Goal: Task Accomplishment & Management: Manage account settings

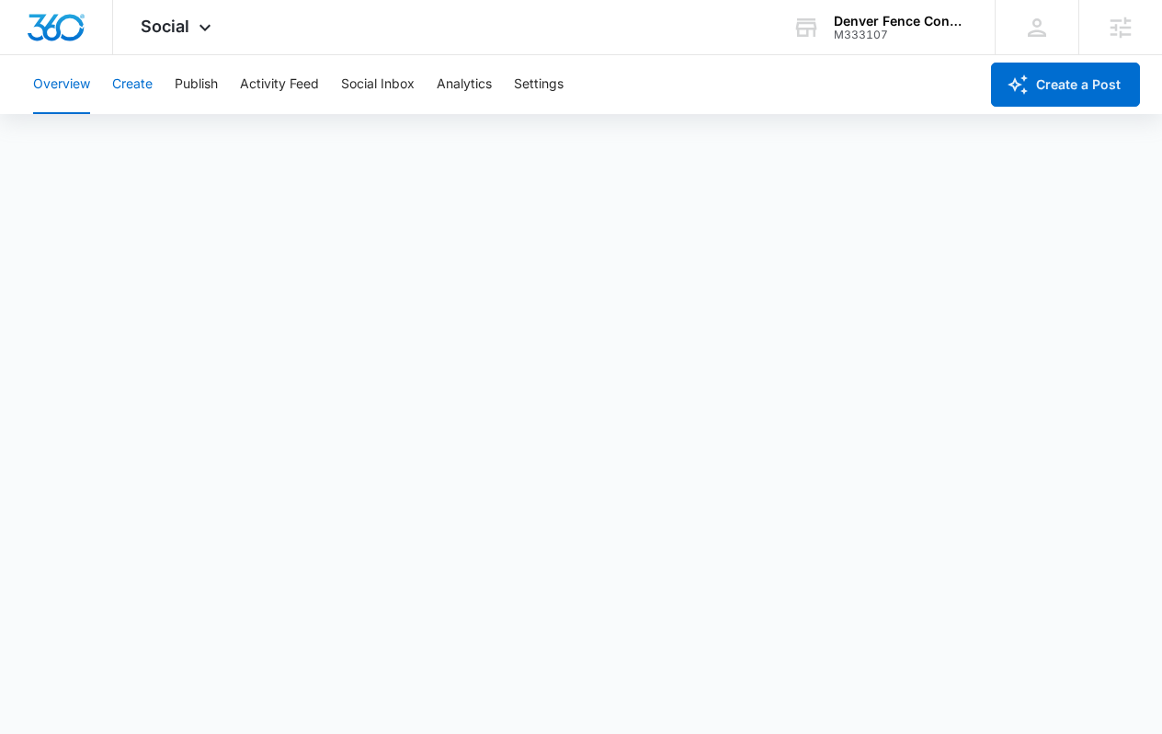
click at [128, 91] on button "Create" at bounding box center [132, 84] width 40 height 59
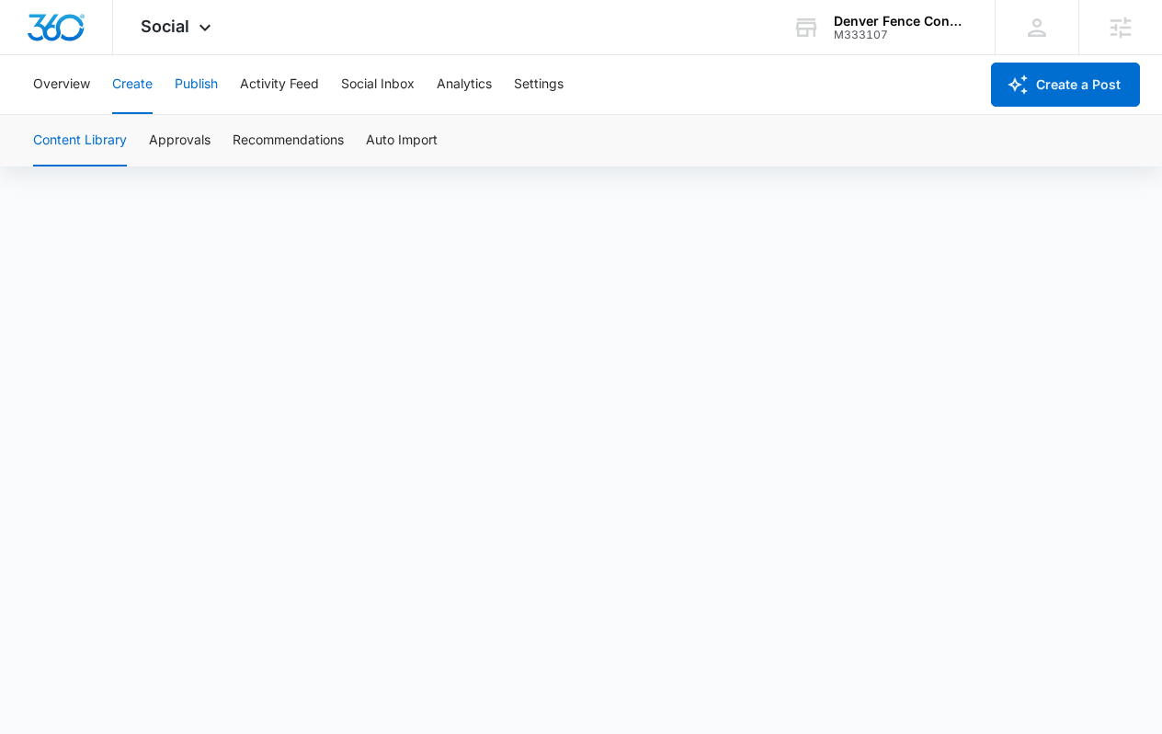
click at [195, 89] on button "Publish" at bounding box center [196, 84] width 43 height 59
click at [138, 145] on button "Schedules" at bounding box center [140, 140] width 63 height 51
